Goal: Navigation & Orientation: Understand site structure

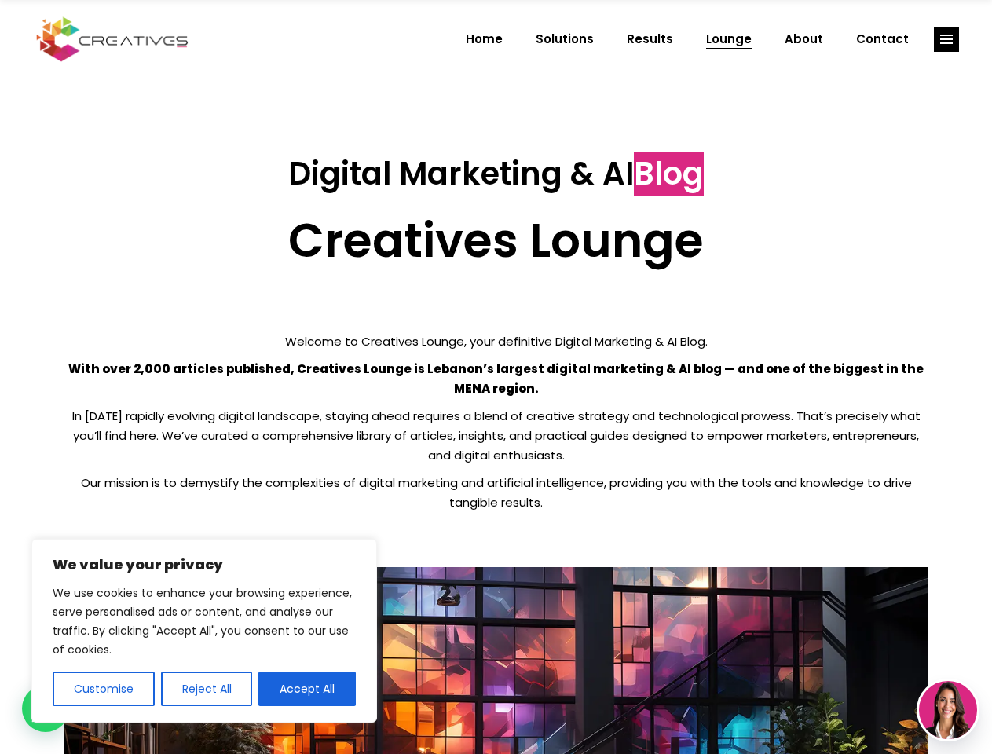
click at [495, 377] on p "With over 2,000 articles published, Creatives Lounge is Lebanon’s largest digit…" at bounding box center [496, 378] width 864 height 39
click at [103, 689] on button "Customise" at bounding box center [104, 688] width 102 height 35
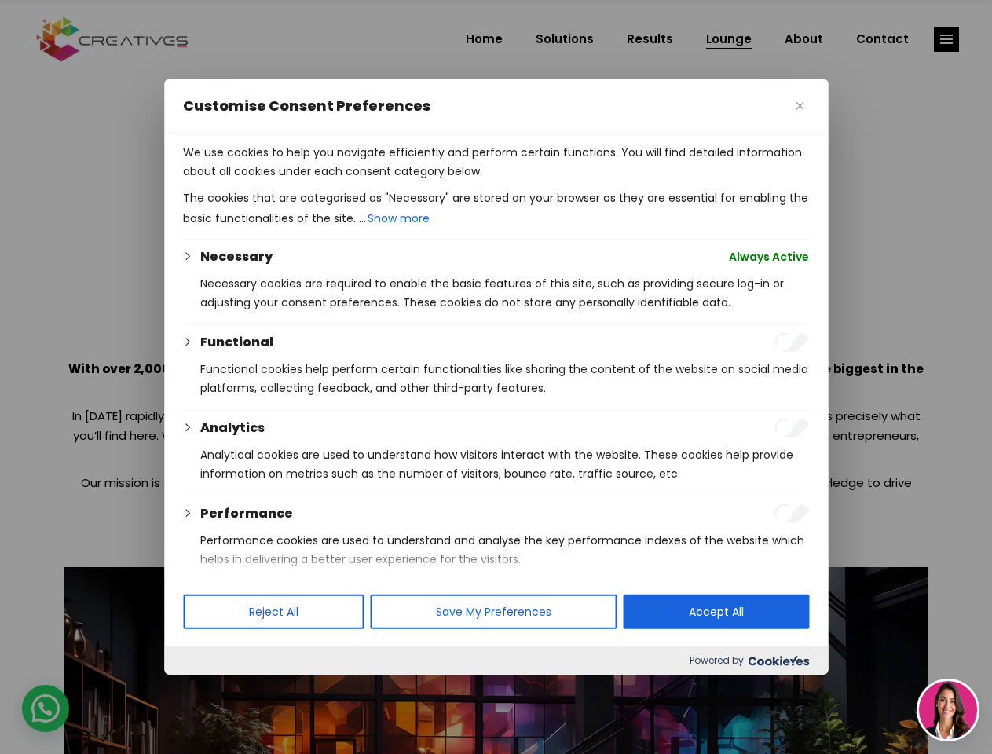
click at [206, 689] on div at bounding box center [496, 377] width 992 height 754
click at [307, 181] on p "We use cookies to help you navigate efficiently and perform certain functions. …" at bounding box center [496, 162] width 626 height 38
click at [946, 39] on div at bounding box center [496, 377] width 992 height 754
click at [948, 710] on img at bounding box center [948, 710] width 58 height 58
